Goal: Information Seeking & Learning: Check status

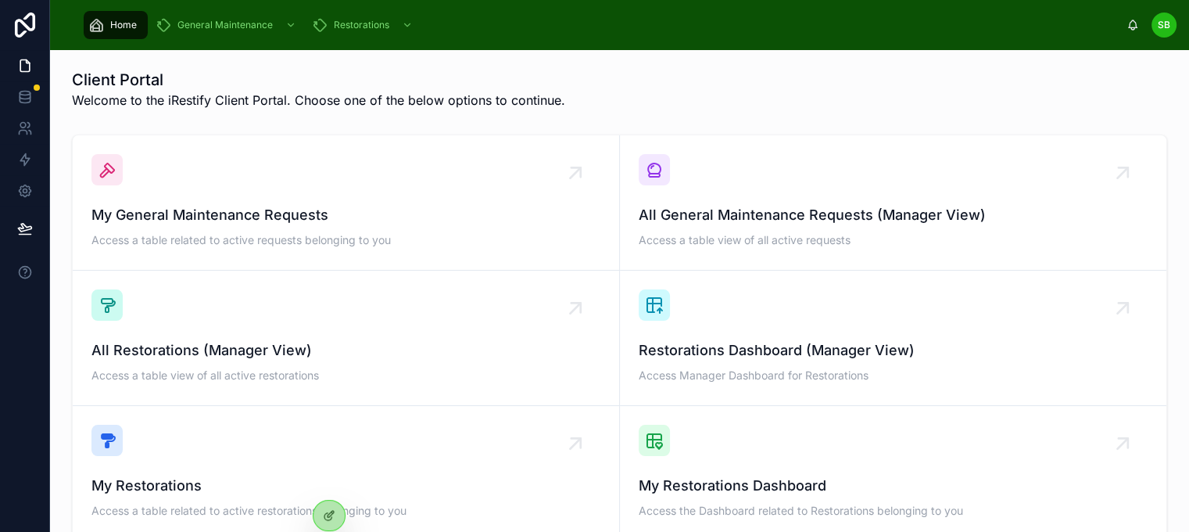
click at [925, 99] on div "Client Portal Welcome to the iRestify Client Portal. Choose one of the below op…" at bounding box center [620, 89] width 1096 height 41
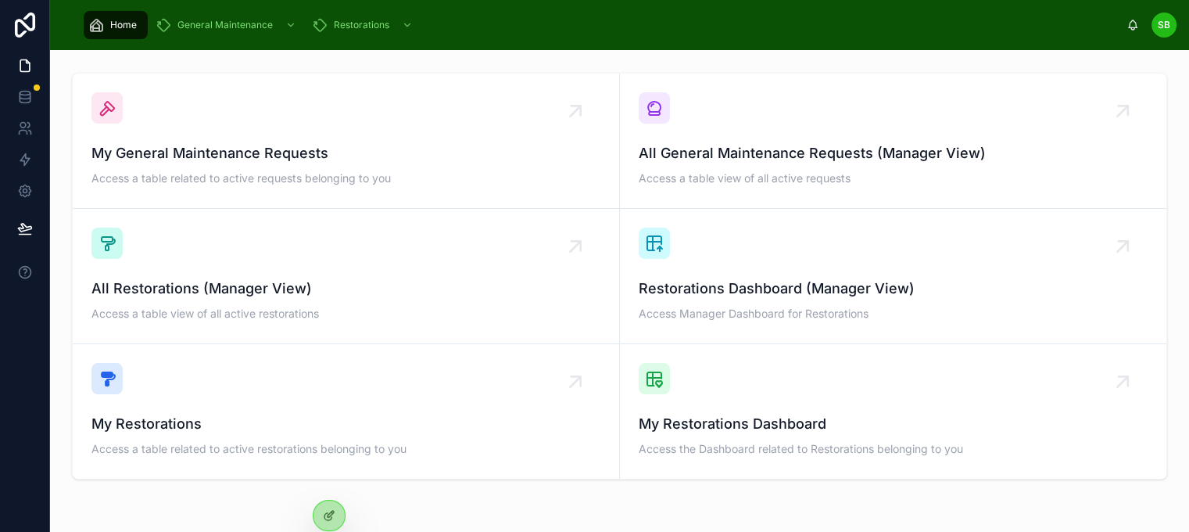
scroll to position [62, 0]
click at [753, 63] on div "Client Portal Welcome to the iRestify Client Portal. Choose one of the below op…" at bounding box center [619, 286] width 1139 height 597
click at [751, 145] on span "All General Maintenance Requests (Manager View)" at bounding box center [894, 153] width 510 height 22
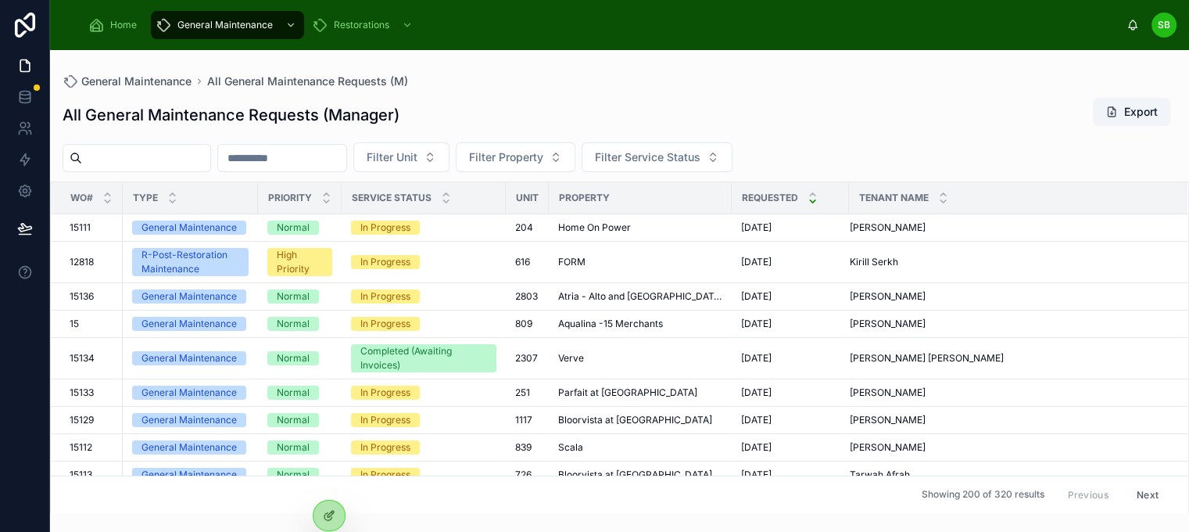
click at [868, 73] on div "General Maintenance All General Maintenance Requests (M) All General Maintenanc…" at bounding box center [619, 281] width 1139 height 463
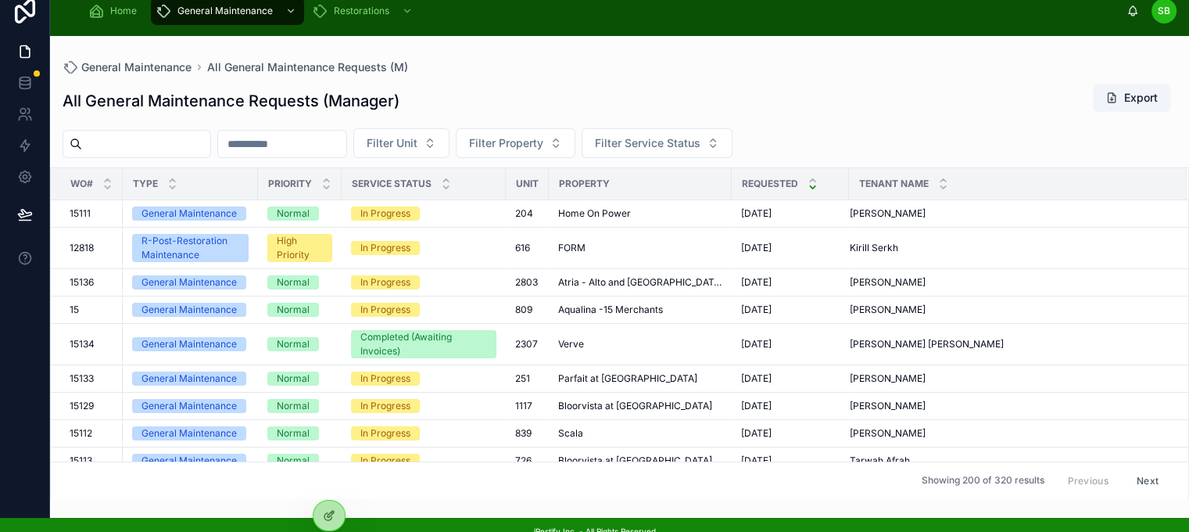
scroll to position [15, 0]
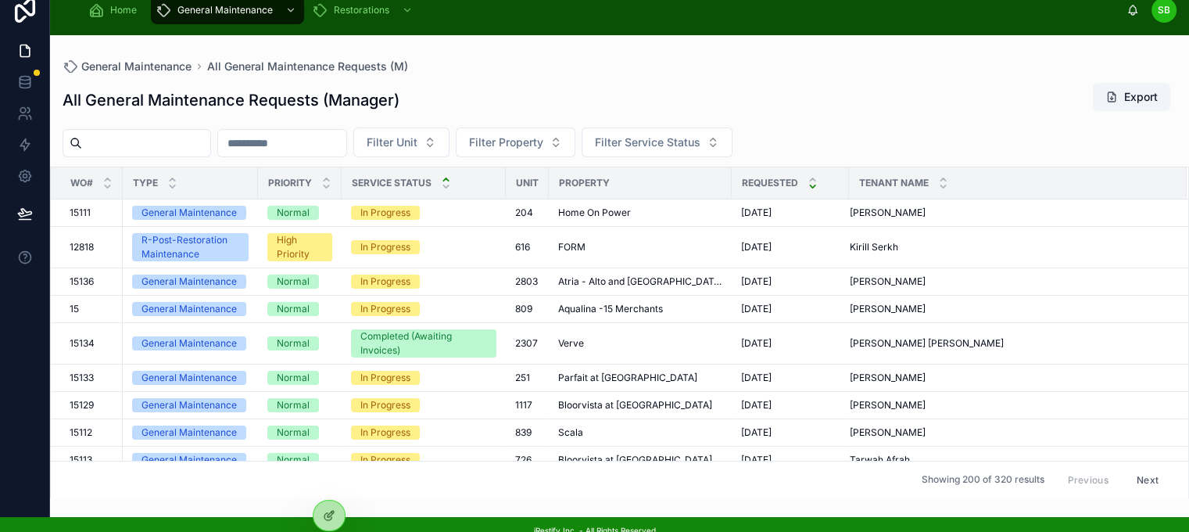
click at [447, 178] on icon at bounding box center [445, 179] width 5 height 2
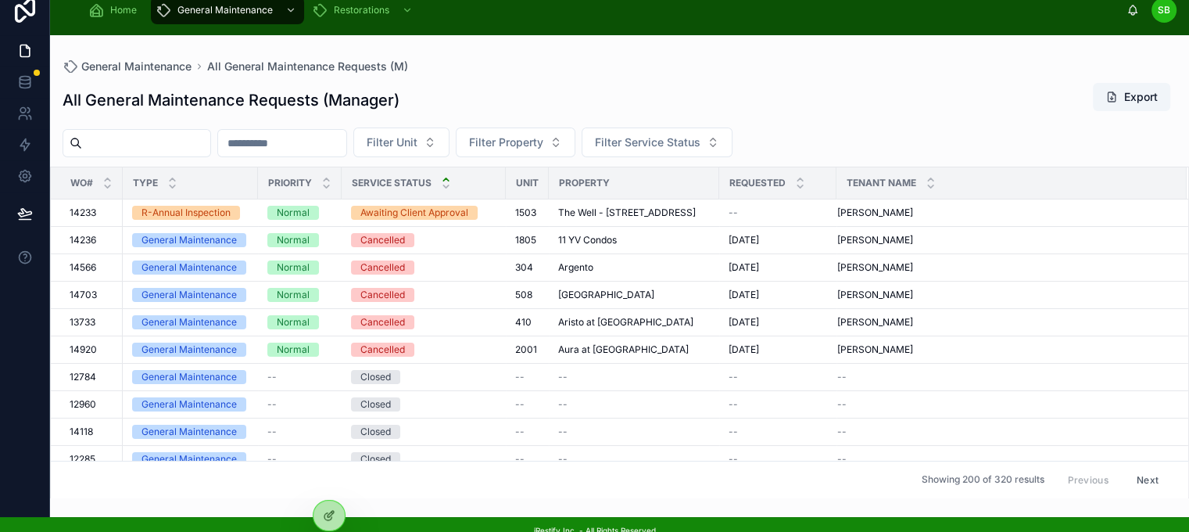
click at [346, 145] on input "text" at bounding box center [282, 143] width 128 height 22
click at [701, 146] on span "Filter Service Status" at bounding box center [648, 142] width 106 height 16
click at [1042, 114] on div "All General Maintenance Requests (Manager) Export" at bounding box center [620, 100] width 1114 height 36
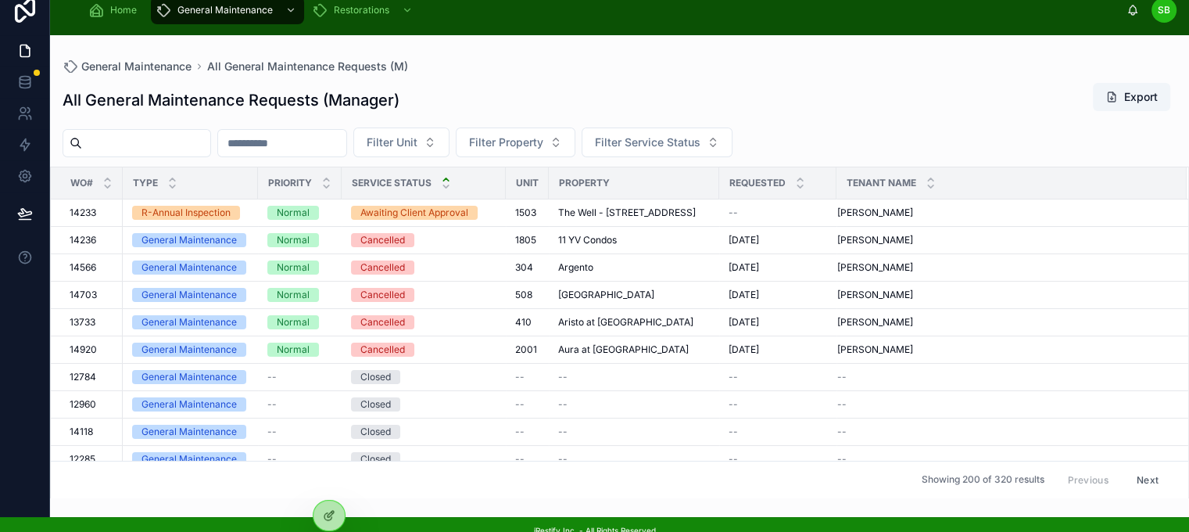
click at [996, 93] on div "All General Maintenance Requests (Manager) Export" at bounding box center [620, 100] width 1114 height 36
click at [94, 213] on span "14233" at bounding box center [83, 212] width 27 height 13
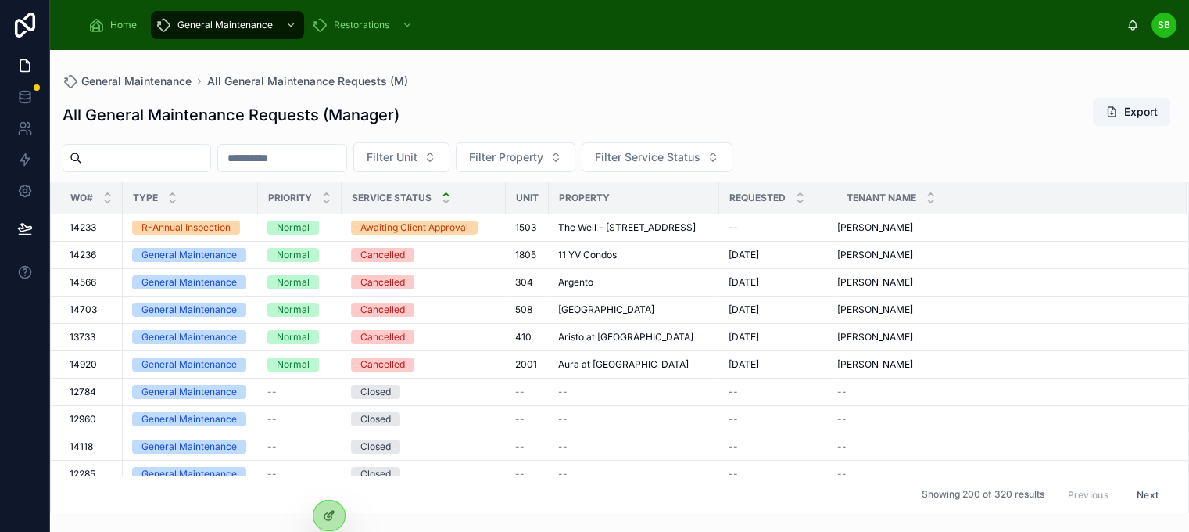
scroll to position [15, 0]
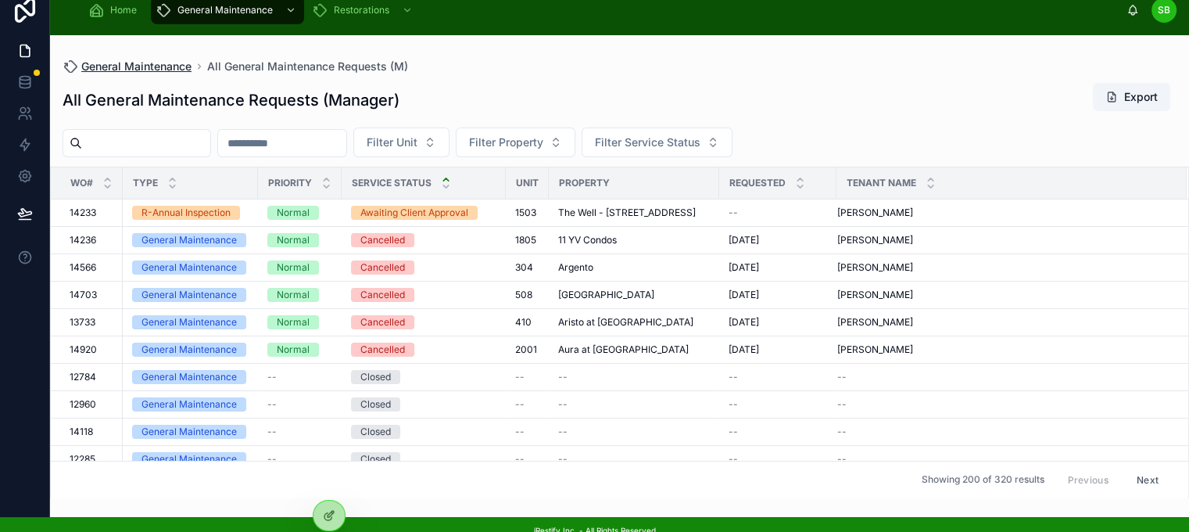
click at [141, 66] on span "General Maintenance" at bounding box center [136, 67] width 110 height 16
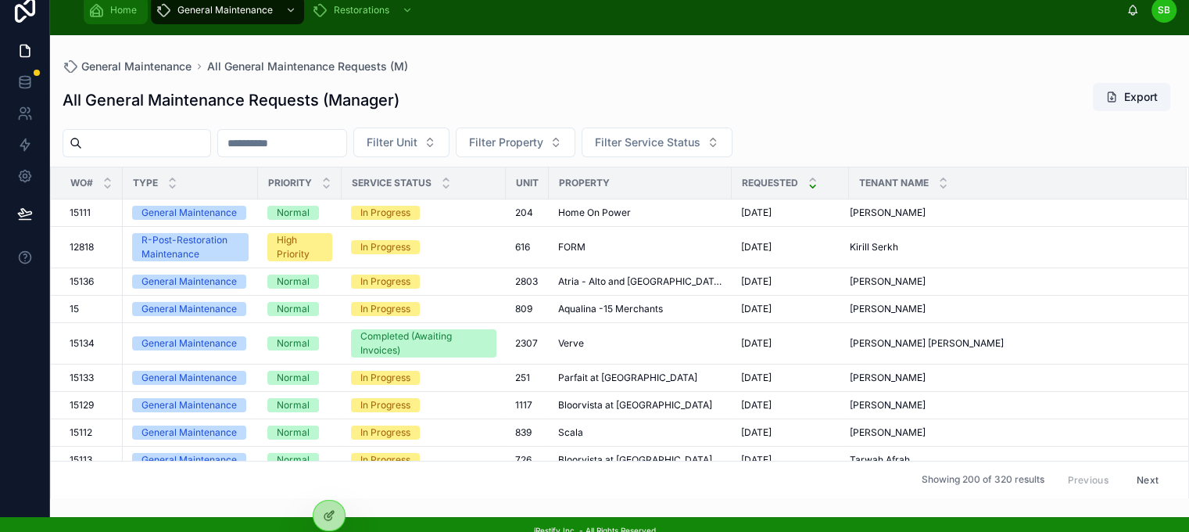
click at [120, 5] on span "Home" at bounding box center [123, 10] width 27 height 13
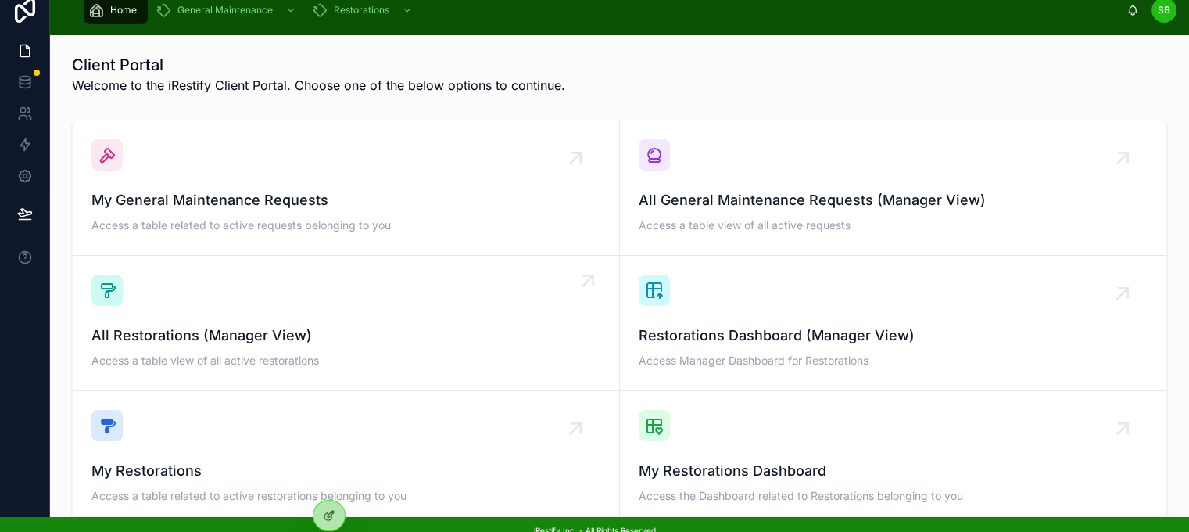
click at [168, 311] on div "All Restorations (Manager View) Access a table view of all active restorations" at bounding box center [345, 322] width 509 height 97
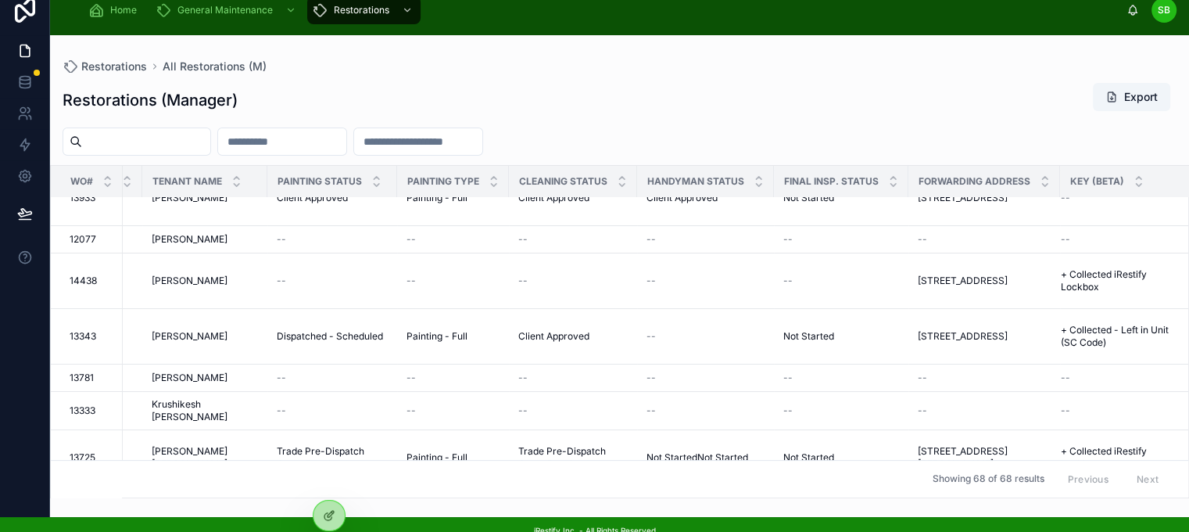
scroll to position [328, 673]
click at [84, 204] on span "13933" at bounding box center [83, 198] width 26 height 13
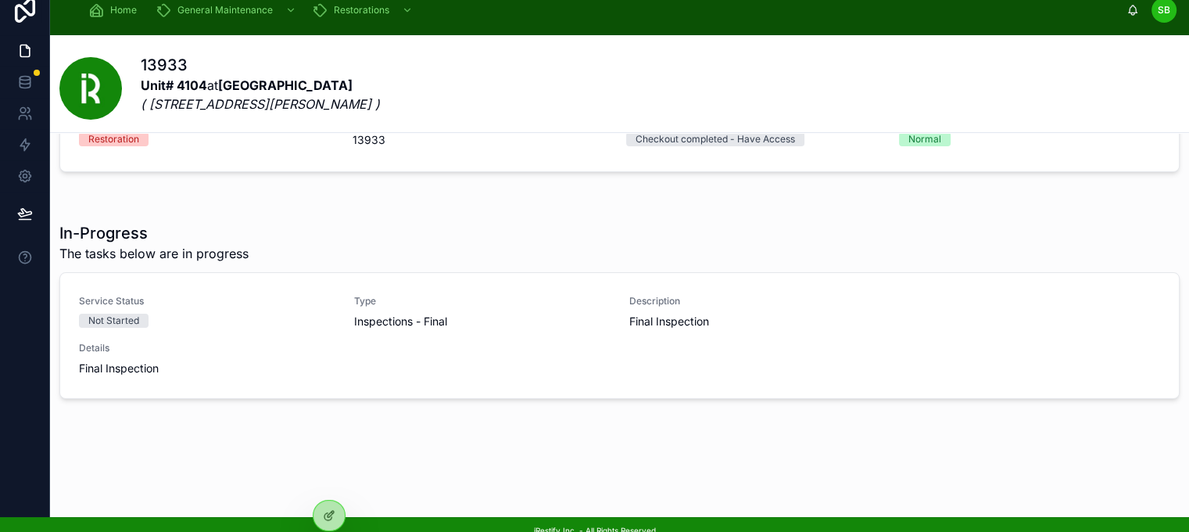
scroll to position [138, 0]
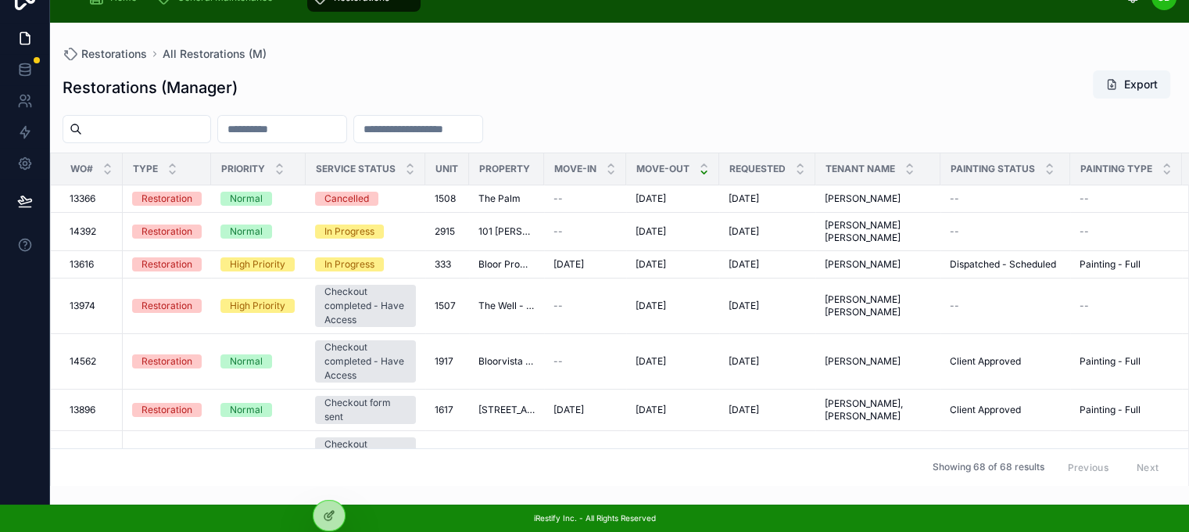
scroll to position [37, 0]
click at [450, 60] on div "Restorations (Manager) Export WO# Type Priority Service Status Unit Property Mo…" at bounding box center [619, 272] width 1139 height 425
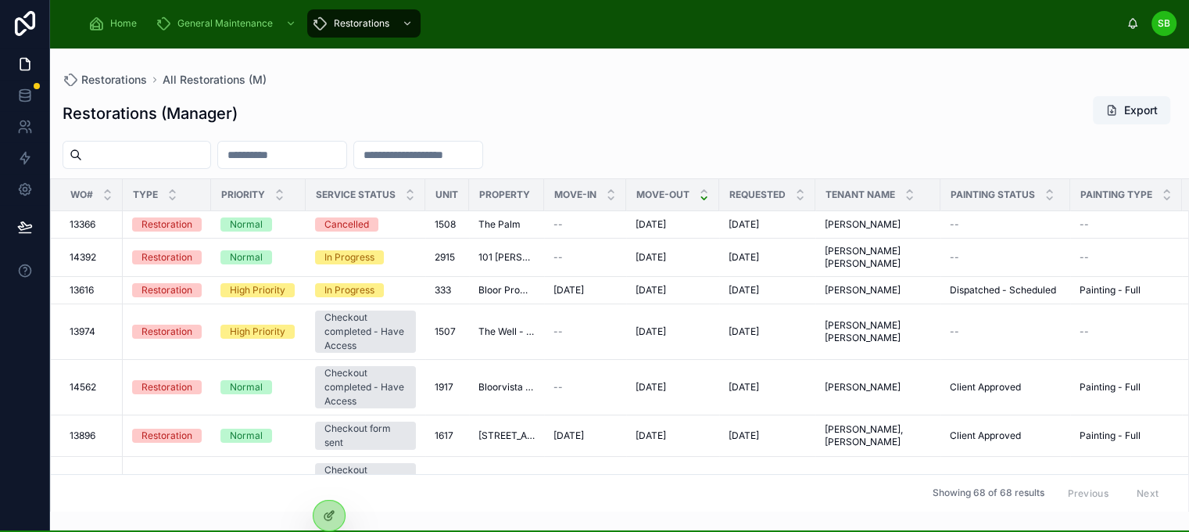
scroll to position [0, 0]
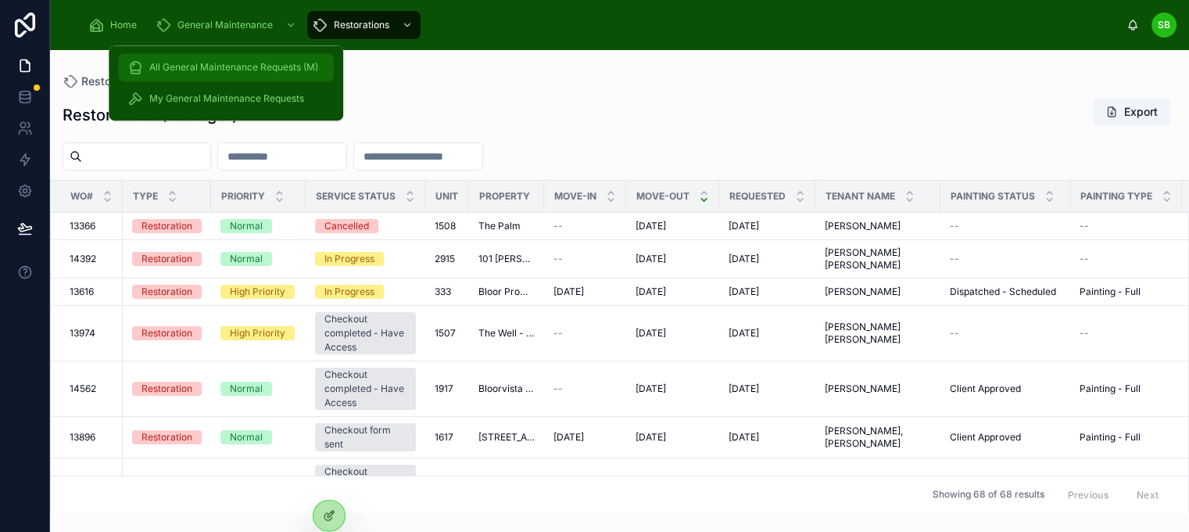
click at [244, 62] on span "All General Maintenance Requests (M)" at bounding box center [233, 67] width 169 height 13
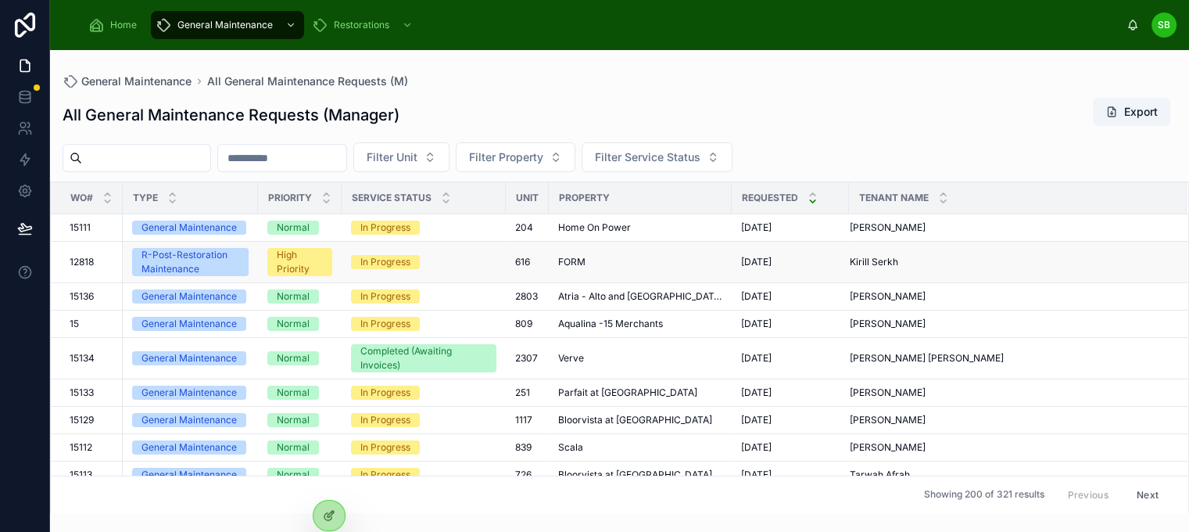
click at [79, 263] on span "12818" at bounding box center [82, 262] width 24 height 13
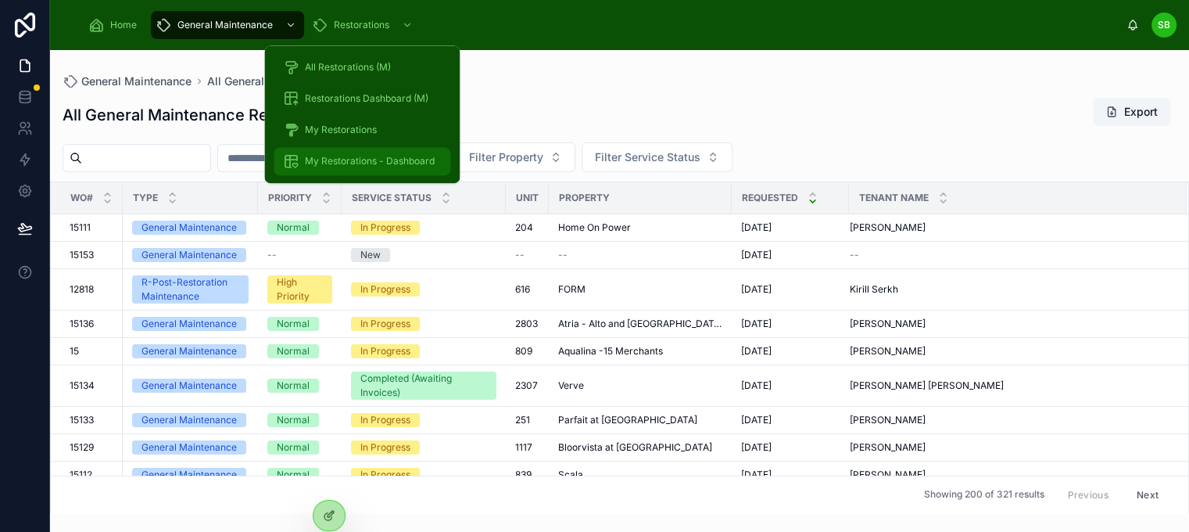
click at [382, 159] on span "My Restorations - Dashboard" at bounding box center [370, 161] width 130 height 13
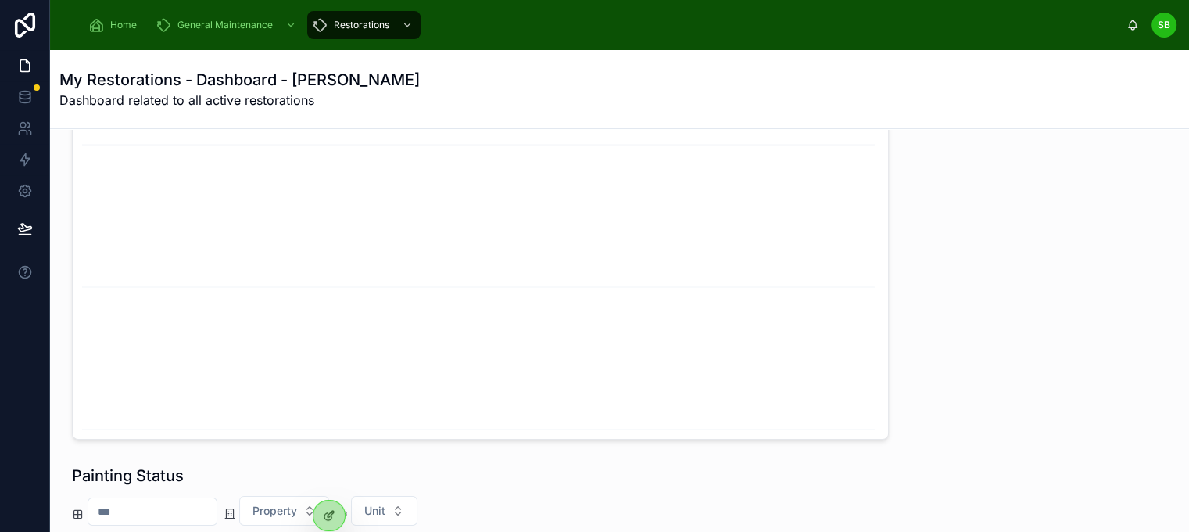
scroll to position [100, 0]
click at [332, 487] on div at bounding box center [329, 481] width 25 height 25
click at [325, 476] on icon at bounding box center [329, 481] width 13 height 13
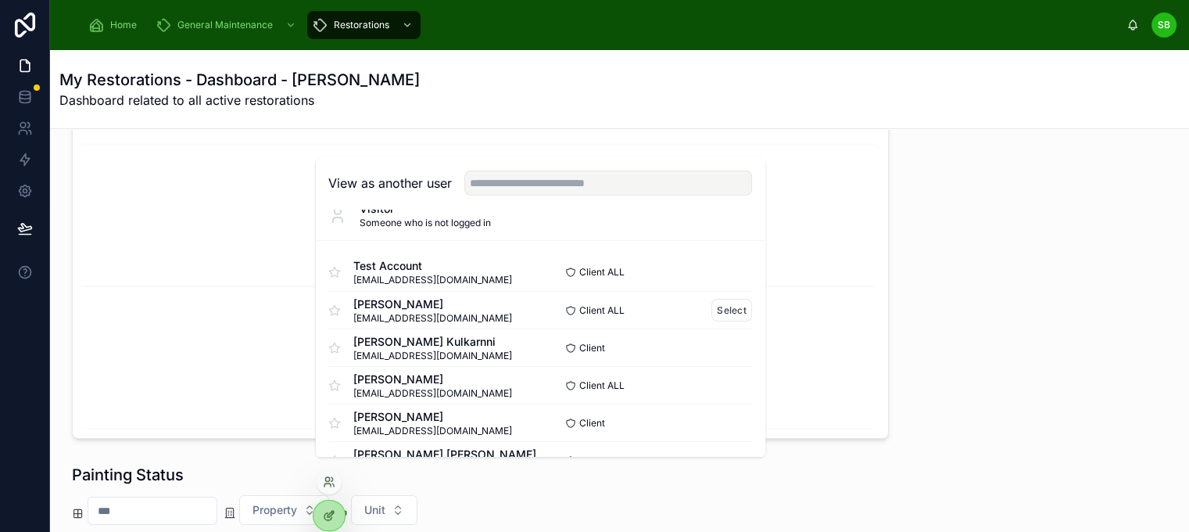
scroll to position [19, 0]
click at [524, 280] on div "Test Account [EMAIL_ADDRESS][DOMAIN_NAME]" at bounding box center [434, 272] width 212 height 28
click at [723, 281] on button "Select" at bounding box center [732, 271] width 41 height 23
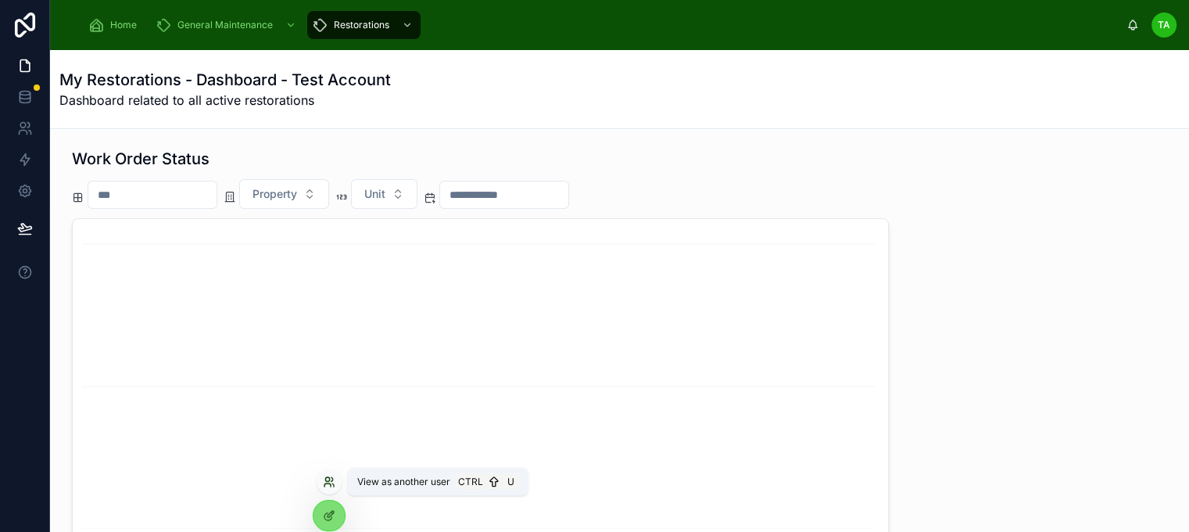
click at [334, 482] on icon at bounding box center [329, 481] width 13 height 13
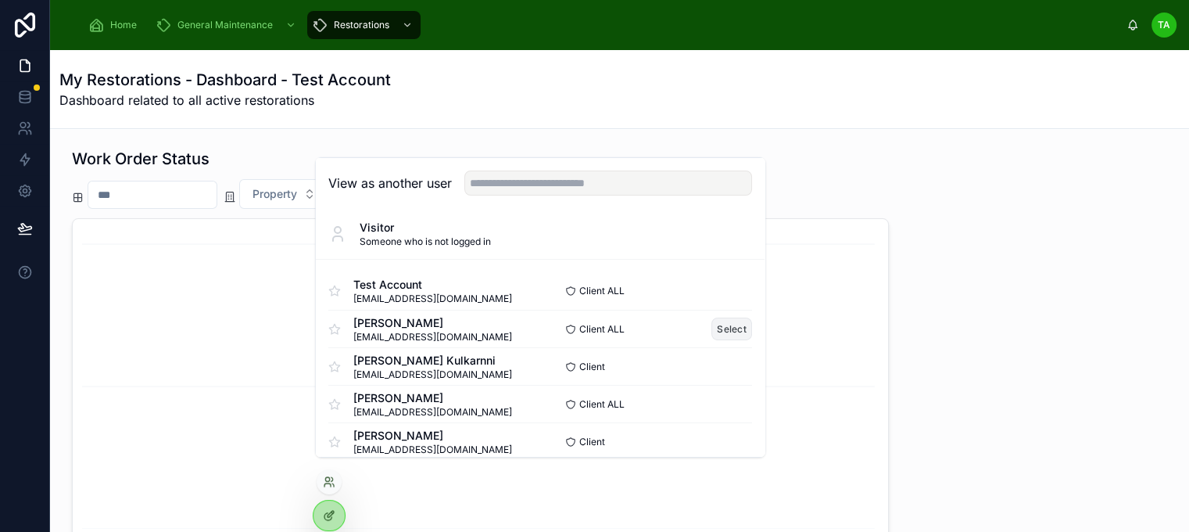
click at [722, 340] on button "Select" at bounding box center [732, 328] width 41 height 23
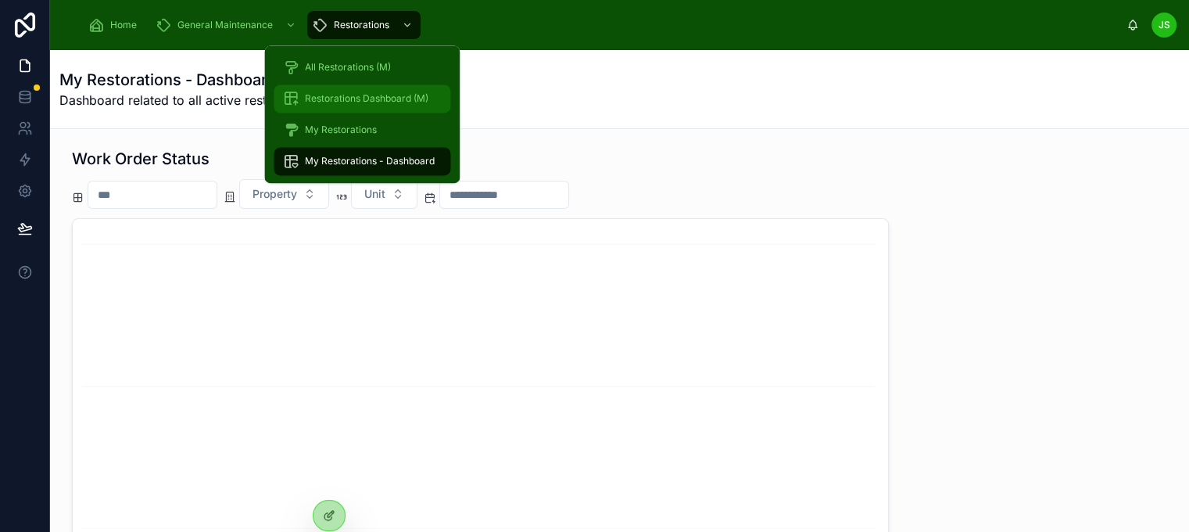
click at [375, 98] on span "Restorations Dashboard (M)" at bounding box center [367, 98] width 124 height 13
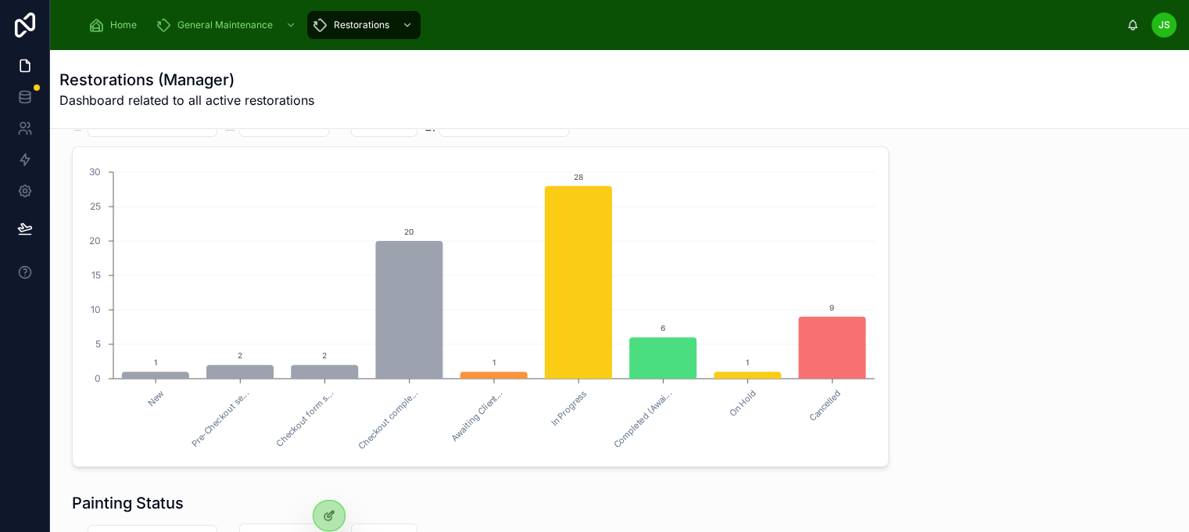
scroll to position [72, 0]
